Goal: Navigation & Orientation: Find specific page/section

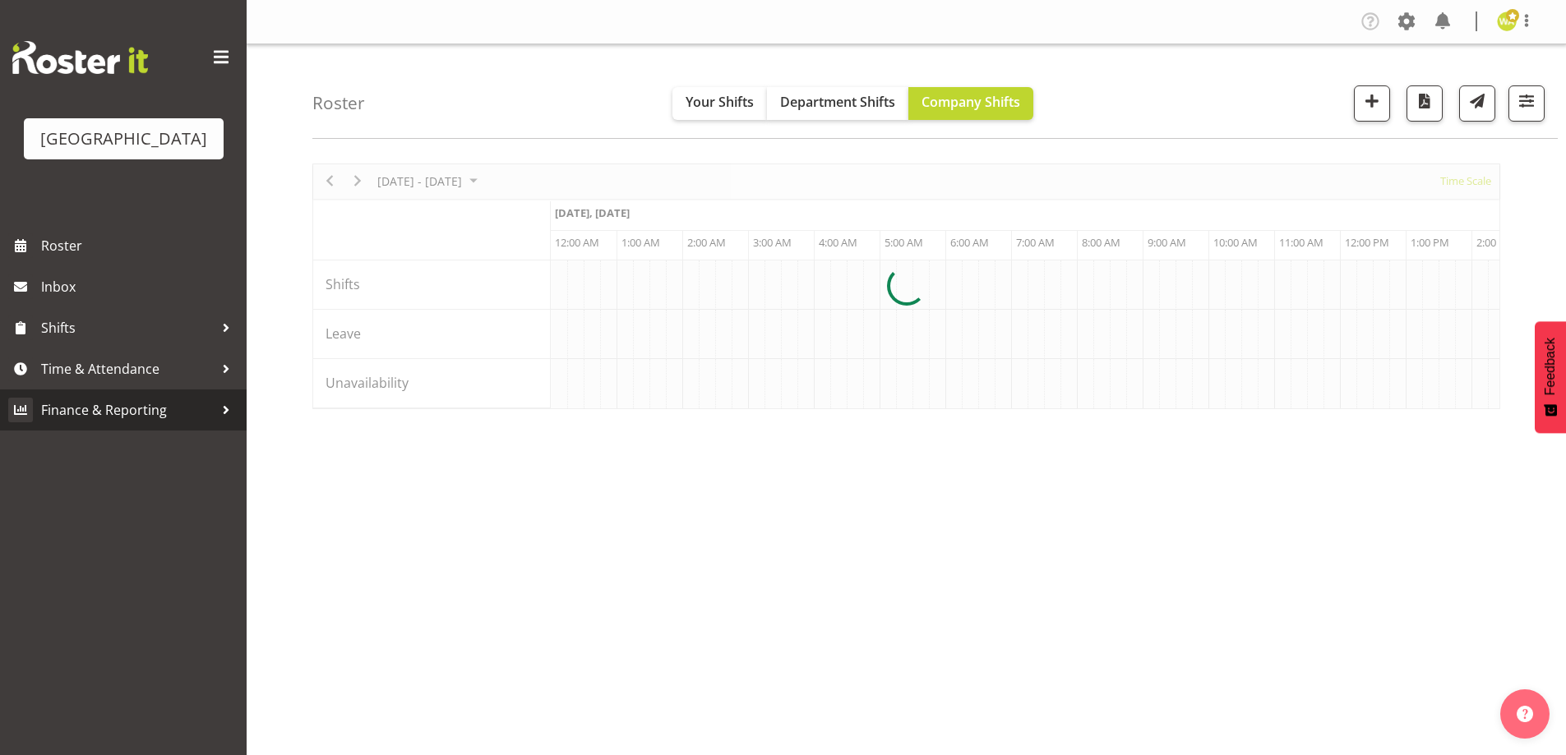
scroll to position [0, 1578]
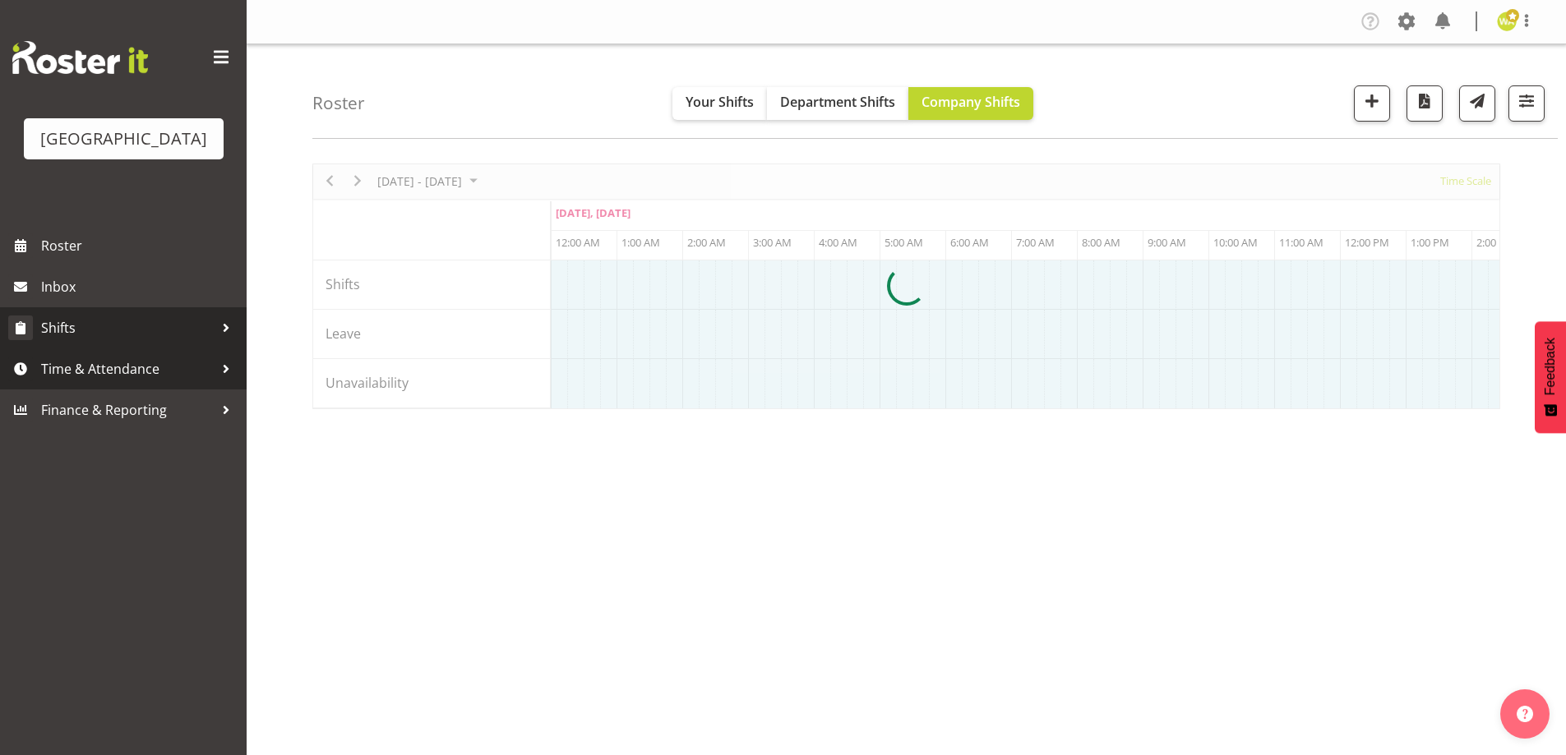
click at [51, 340] on span "Shifts" at bounding box center [127, 328] width 173 height 25
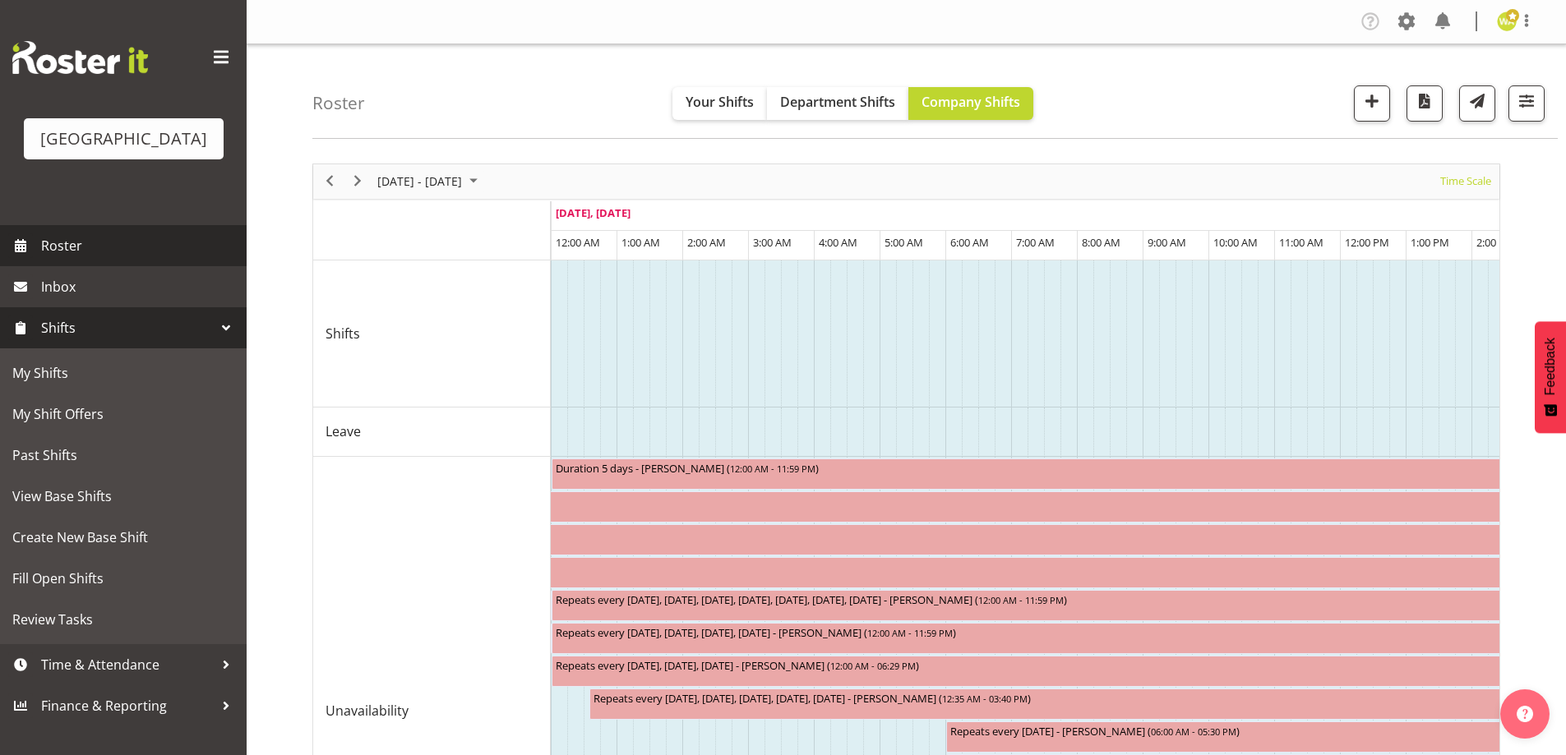
click at [62, 258] on span "Roster" at bounding box center [139, 245] width 197 height 25
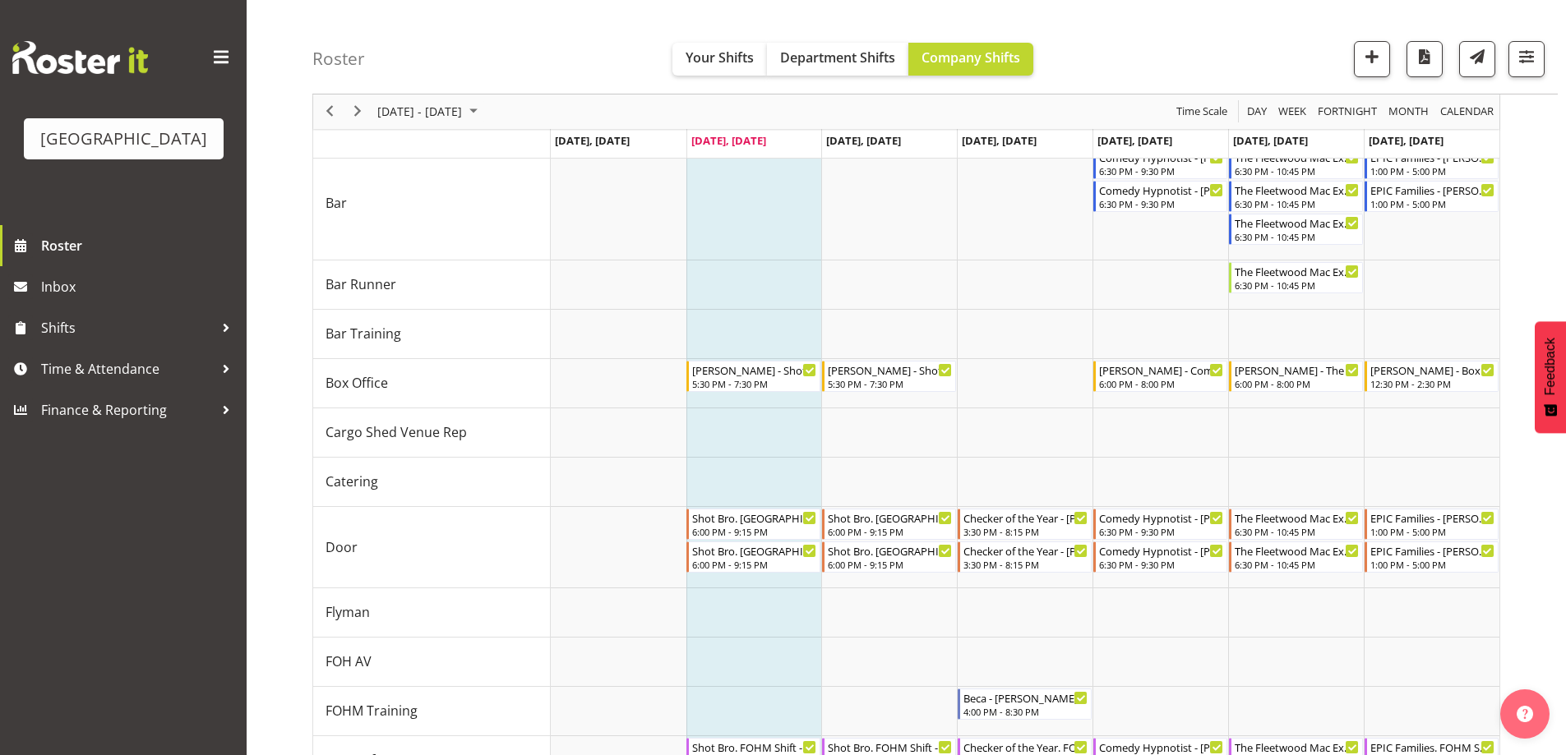
scroll to position [231, 0]
